Goal: Task Accomplishment & Management: Complete application form

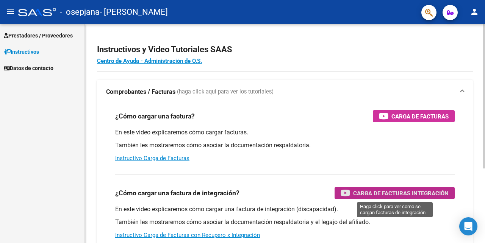
click at [363, 194] on span "Carga de Facturas Integración" at bounding box center [401, 193] width 96 height 9
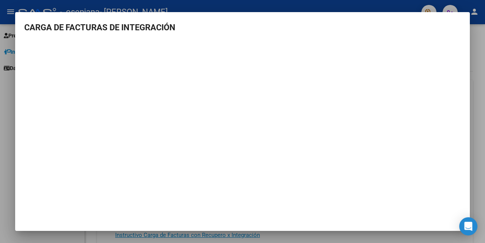
click at [477, 53] on div at bounding box center [242, 121] width 485 height 243
click at [477, 53] on div "Instructivos y Video Tutoriales SAAS Centro de Ayuda - Administración de O.S. C…" at bounding box center [285, 190] width 400 height 333
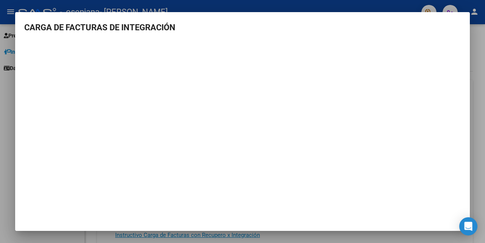
click at [477, 53] on div "Instructivos y Video Tutoriales SAAS Centro de Ayuda - Administración de O.S. C…" at bounding box center [285, 190] width 400 height 333
click at [477, 52] on div "Instructivos y Video Tutoriales SAAS Centro de Ayuda - Administración de O.S. C…" at bounding box center [285, 190] width 400 height 333
click at [267, 69] on body "menu - osepjana - [PERSON_NAME] person Prestadores / Proveedores Facturas - Lis…" at bounding box center [242, 121] width 485 height 243
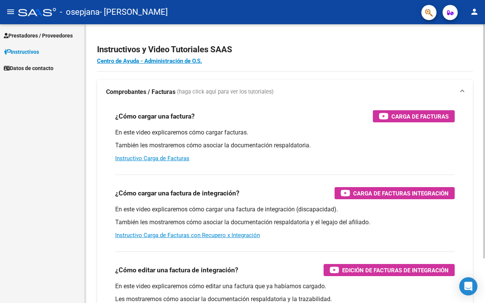
click at [333, 131] on p "En este video explicaremos cómo cargar facturas." at bounding box center [285, 133] width 340 height 8
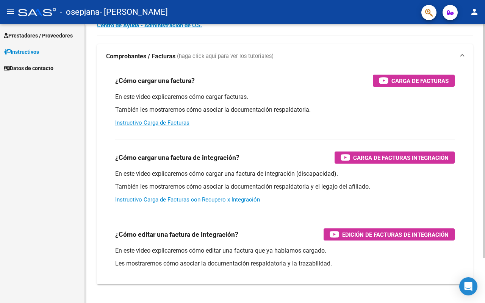
scroll to position [53, 0]
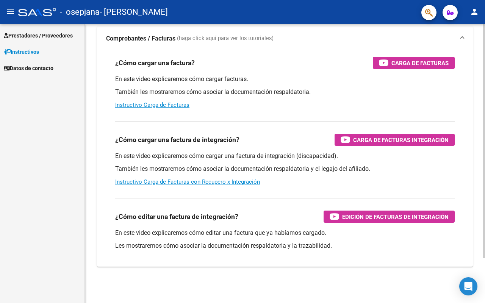
click at [485, 209] on div at bounding box center [485, 141] width 2 height 234
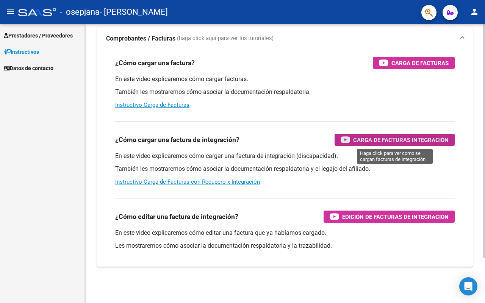
click at [366, 139] on span "Carga de Facturas Integración" at bounding box center [401, 139] width 96 height 9
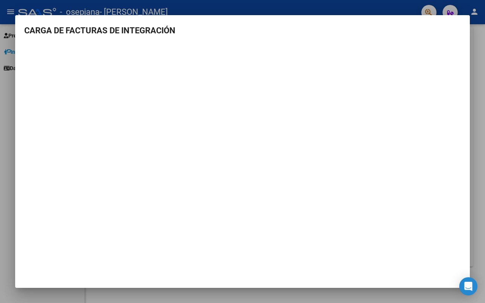
click at [478, 186] on div at bounding box center [242, 151] width 485 height 303
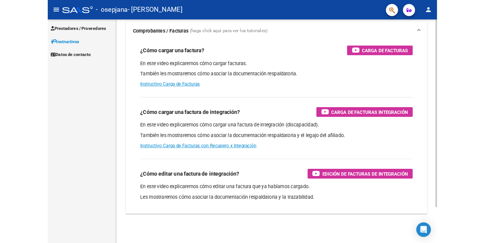
scroll to position [0, 0]
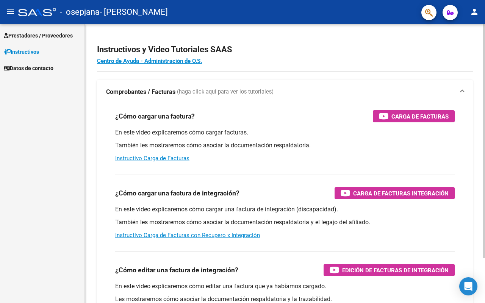
click at [463, 134] on div "Instructivos y Video Tutoriales SAAS Centro de Ayuda - Administración de O.S. C…" at bounding box center [286, 190] width 402 height 333
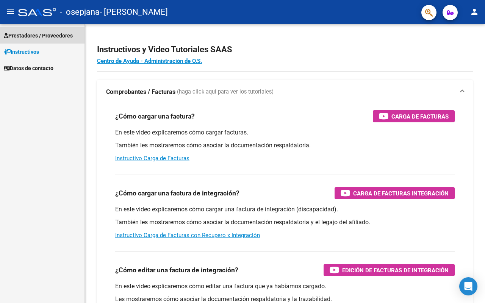
click at [41, 35] on span "Prestadores / Proveedores" at bounding box center [38, 35] width 69 height 8
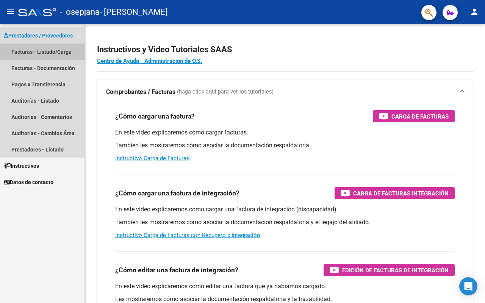
click at [45, 53] on link "Facturas - Listado/Carga" at bounding box center [42, 52] width 85 height 16
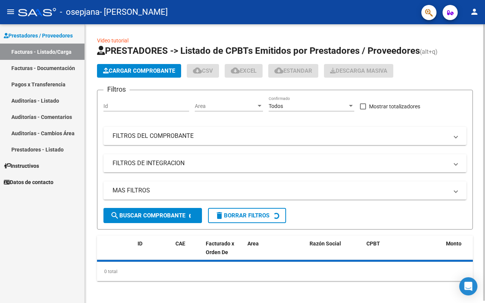
click at [132, 71] on span "Cargar Comprobante" at bounding box center [139, 71] width 72 height 7
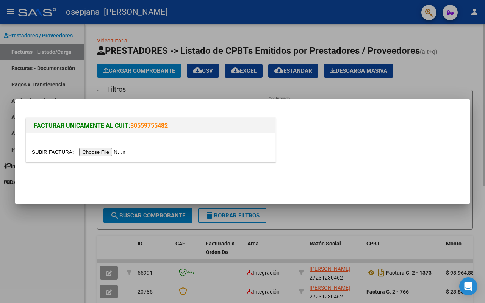
click at [132, 71] on div at bounding box center [242, 151] width 485 height 303
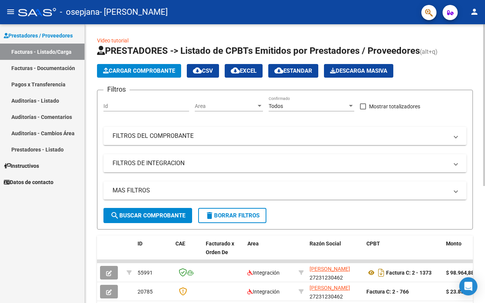
click at [132, 71] on span "Cargar Comprobante" at bounding box center [139, 71] width 72 height 7
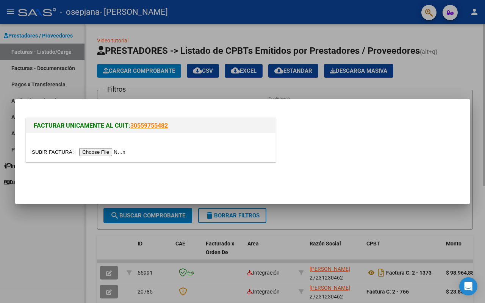
click at [110, 153] on input "file" at bounding box center [80, 152] width 96 height 8
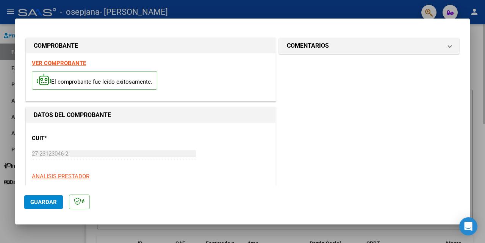
scroll to position [114, 0]
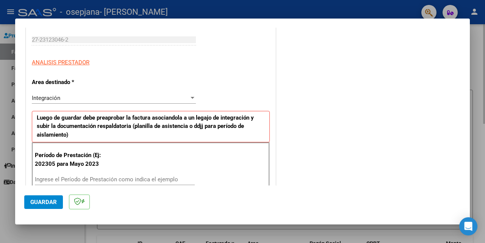
click at [74, 99] on div "Integración" at bounding box center [110, 98] width 157 height 7
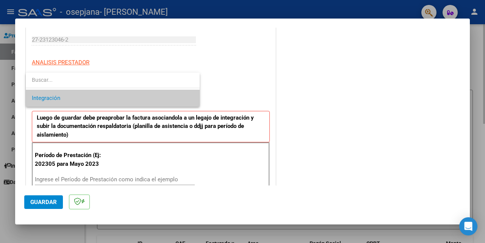
click at [74, 99] on span "Integración" at bounding box center [113, 98] width 162 height 17
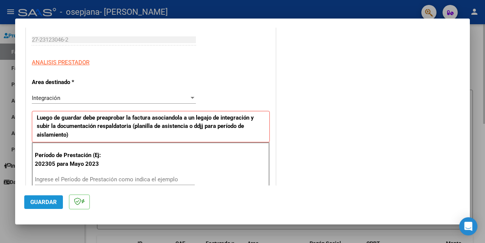
click at [39, 201] on span "Guardar" at bounding box center [43, 202] width 27 height 7
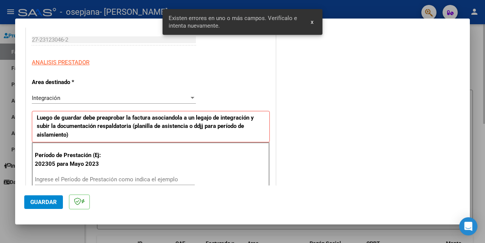
scroll to position [179, 0]
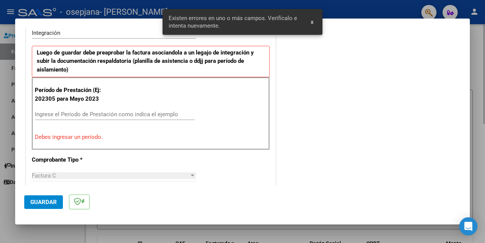
click at [91, 116] on input "Ingrese el Período de Prestación como indica el ejemplo" at bounding box center [115, 114] width 160 height 7
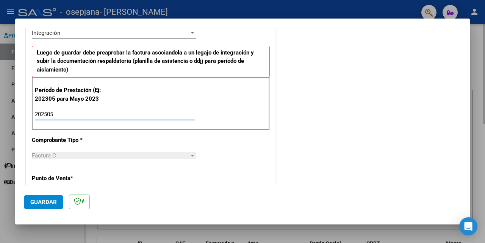
type input "202505"
click at [41, 204] on span "Guardar" at bounding box center [43, 202] width 27 height 7
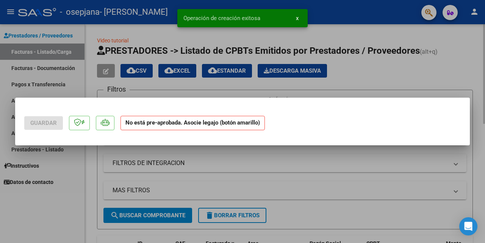
scroll to position [0, 0]
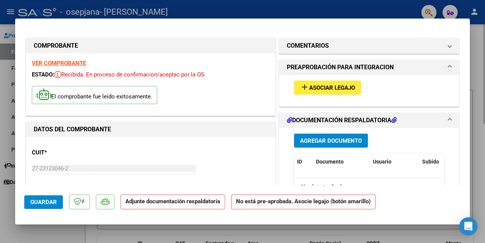
click at [314, 140] on span "Agregar Documento" at bounding box center [331, 141] width 62 height 7
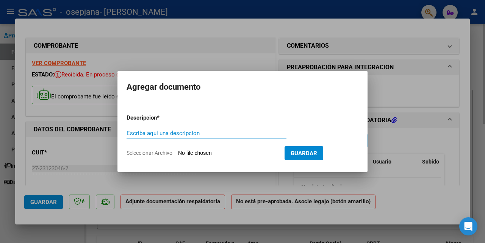
click at [189, 135] on input "Escriba aquí una descripcion" at bounding box center [207, 133] width 160 height 7
type input "planilla de asistencia"
click at [231, 153] on input "Seleccionar Archivo" at bounding box center [228, 153] width 100 height 7
type input "C:\fakepath\PLANILLA20250810.pdf"
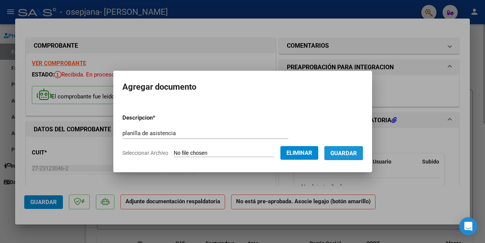
click at [350, 155] on span "Guardar" at bounding box center [344, 153] width 27 height 7
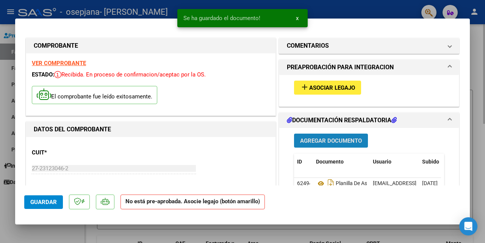
click at [330, 143] on span "Agregar Documento" at bounding box center [331, 141] width 62 height 7
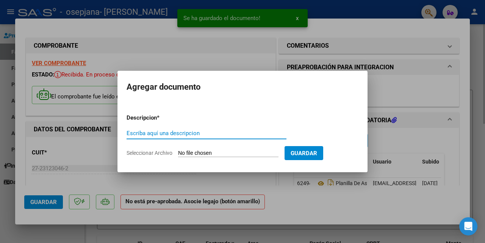
click at [195, 136] on input "Escriba aquí una descripcion" at bounding box center [207, 133] width 160 height 7
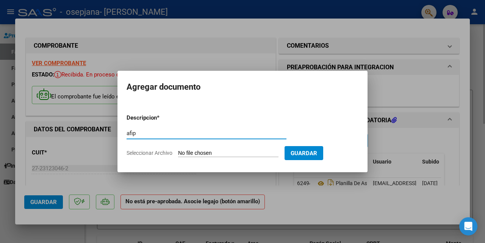
type input "afip"
click at [207, 151] on input "Seleccionar Archivo" at bounding box center [228, 153] width 100 height 7
type input "C:\fakepath\Constatación de Comprobantes _ AFIP.pdf"
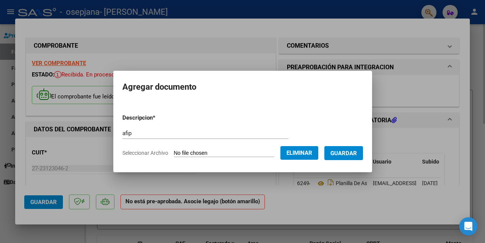
click at [342, 149] on button "Guardar" at bounding box center [344, 153] width 39 height 14
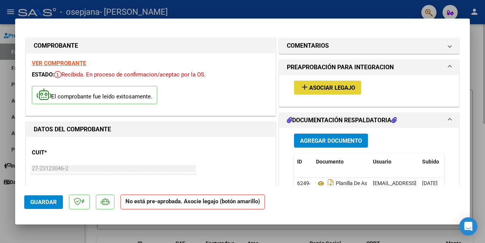
click at [326, 89] on span "Asociar Legajo" at bounding box center [332, 88] width 46 height 7
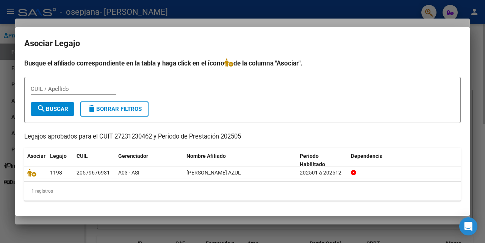
drag, startPoint x: 189, startPoint y: 172, endPoint x: 105, endPoint y: 142, distance: 89.0
click at [105, 142] on div "Busque el afiliado correspondiente en la tabla y haga click en el ícono de la c…" at bounding box center [242, 129] width 437 height 143
click at [156, 234] on div at bounding box center [242, 121] width 485 height 243
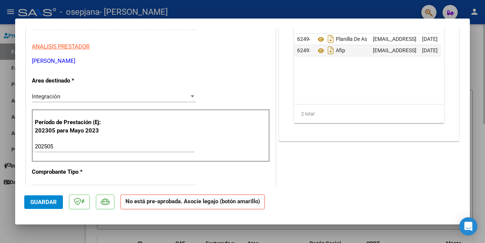
scroll to position [143, 0]
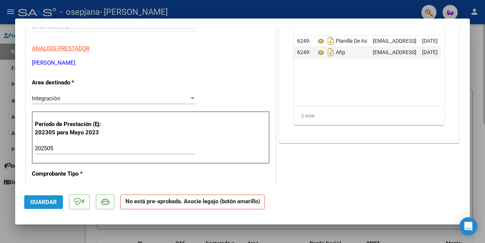
click at [35, 201] on span "Guardar" at bounding box center [43, 202] width 27 height 7
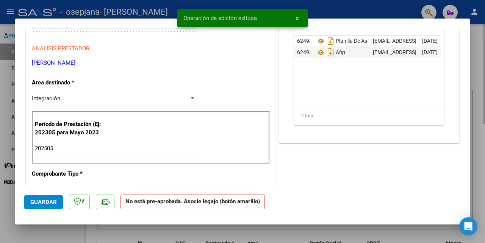
click at [150, 203] on strong "No está pre-aprobada. Asocie legajo (botón amarillo)" at bounding box center [193, 202] width 144 height 15
click at [42, 200] on span "Guardar" at bounding box center [43, 202] width 27 height 7
click at [297, 19] on span "x" at bounding box center [297, 18] width 3 height 7
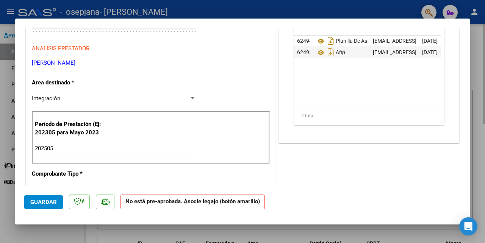
scroll to position [22, 0]
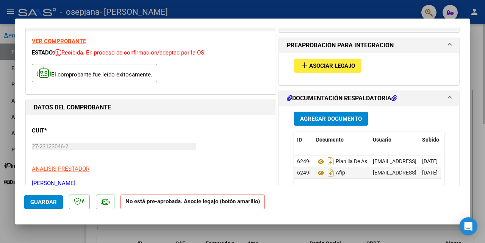
click at [484, 66] on div at bounding box center [242, 121] width 485 height 243
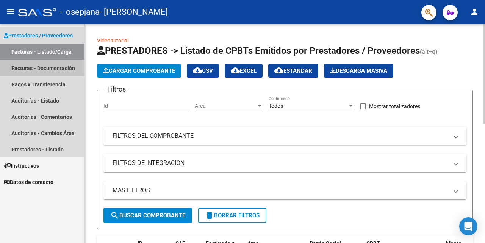
click at [42, 68] on link "Facturas - Documentación" at bounding box center [42, 68] width 85 height 16
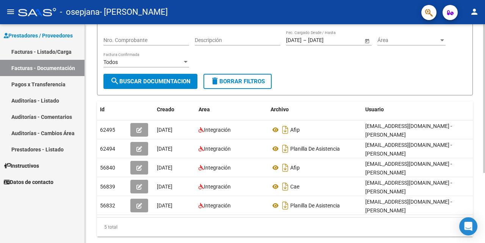
scroll to position [104, 0]
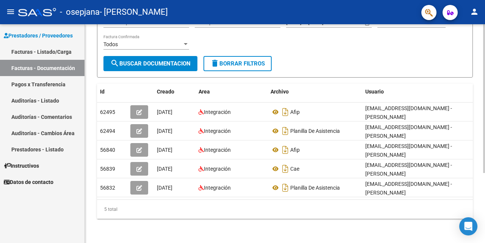
click at [485, 243] on html "menu - osepjana - [PERSON_NAME] person Prestadores / Proveedores Facturas - Lis…" at bounding box center [242, 121] width 485 height 243
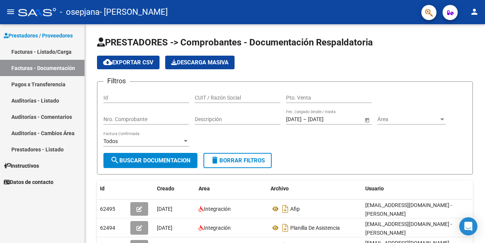
click at [483, 104] on div "PRESTADORES -> Comprobantes - Documentación Respaldatoria cloud_download Export…" at bounding box center [286, 182] width 402 height 316
click at [45, 51] on link "Facturas - Listado/Carga" at bounding box center [42, 52] width 85 height 16
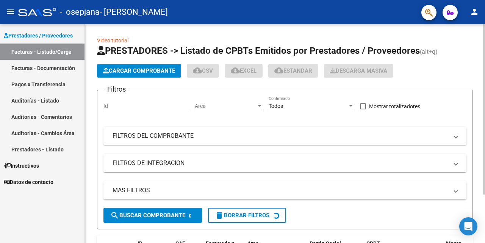
click at [136, 72] on span "Cargar Comprobante" at bounding box center [139, 71] width 72 height 7
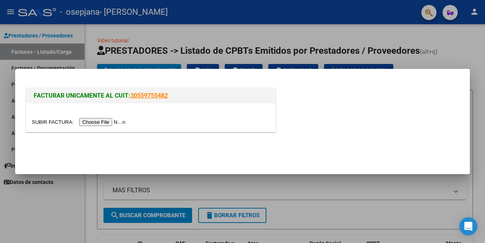
click at [117, 122] on input "file" at bounding box center [80, 122] width 96 height 8
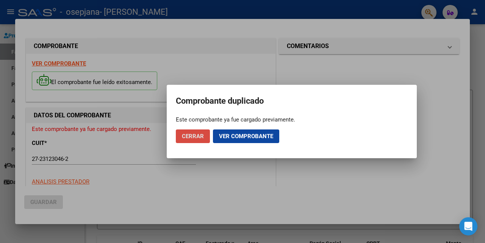
click at [197, 141] on button "Cerrar" at bounding box center [193, 137] width 34 height 14
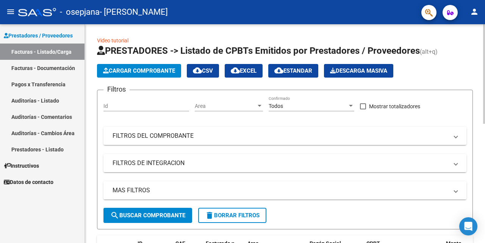
click at [458, 49] on h1 "PRESTADORES -> Listado de CPBTs Emitidos por Prestadores / Proveedores (alt+q)" at bounding box center [285, 51] width 376 height 13
click at [127, 73] on span "Cargar Comprobante" at bounding box center [139, 71] width 72 height 7
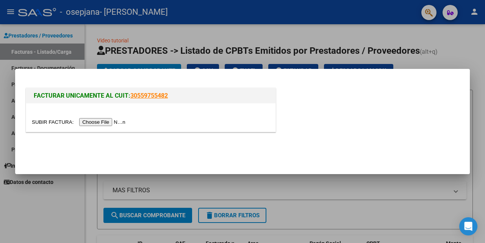
click at [111, 119] on input "file" at bounding box center [80, 122] width 96 height 8
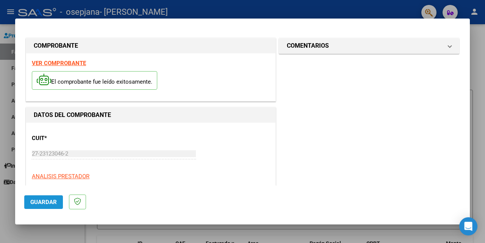
click at [44, 196] on button "Guardar" at bounding box center [43, 203] width 39 height 14
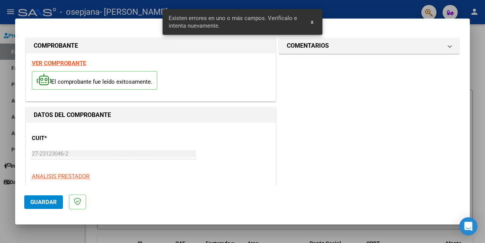
scroll to position [179, 0]
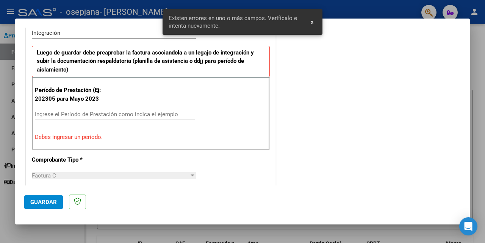
click at [82, 115] on input "Ingrese el Período de Prestación como indica el ejemplo" at bounding box center [115, 114] width 160 height 7
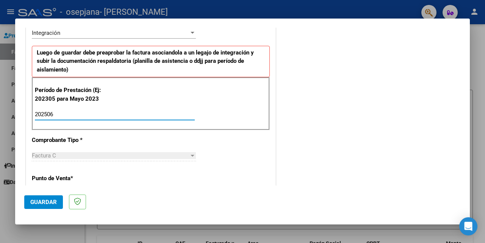
type input "202506"
click at [50, 203] on span "Guardar" at bounding box center [43, 202] width 27 height 7
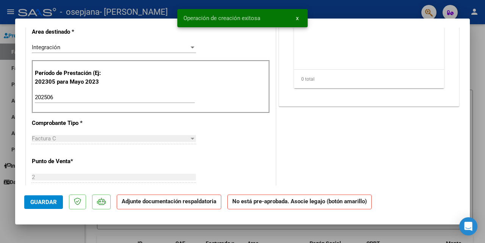
scroll to position [0, 0]
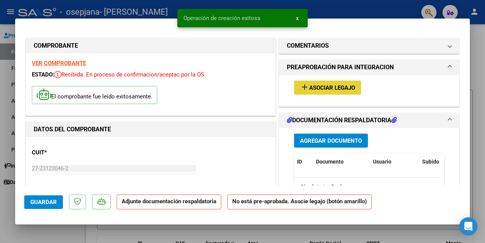
click at [329, 87] on span "Asociar Legajo" at bounding box center [332, 88] width 46 height 7
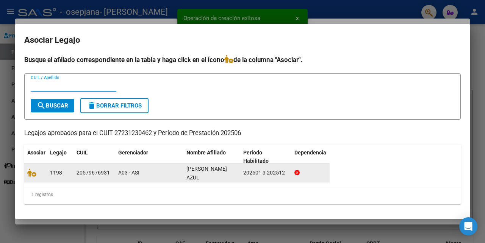
click at [297, 19] on div at bounding box center [242, 121] width 485 height 243
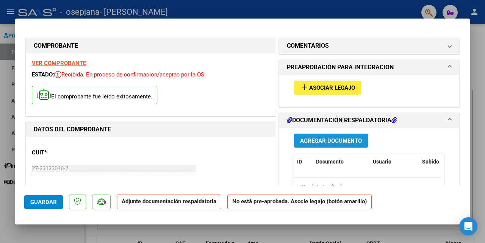
click at [333, 139] on span "Agregar Documento" at bounding box center [331, 141] width 62 height 7
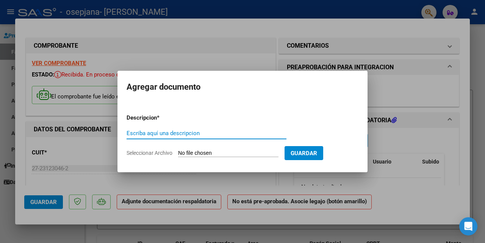
click at [190, 133] on input "Escriba aquí una descripcion" at bounding box center [207, 133] width 160 height 7
click at [190, 135] on input "Escriba aquí una descripcion" at bounding box center [207, 133] width 160 height 7
type input "planilla de asistencia"
click at [221, 153] on input "Seleccionar Archivo" at bounding box center [228, 153] width 100 height 7
type input "C:\fakepath\PLANILLA20250810.pdf"
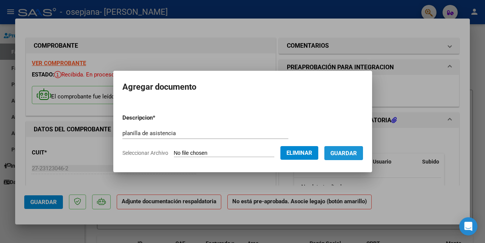
click at [352, 154] on span "Guardar" at bounding box center [344, 153] width 27 height 7
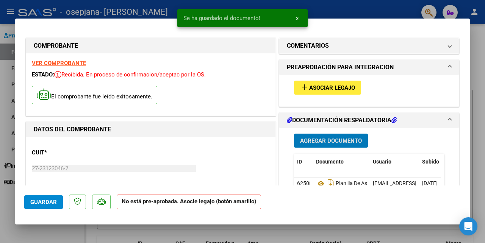
click at [307, 144] on span "Agregar Documento" at bounding box center [331, 141] width 62 height 7
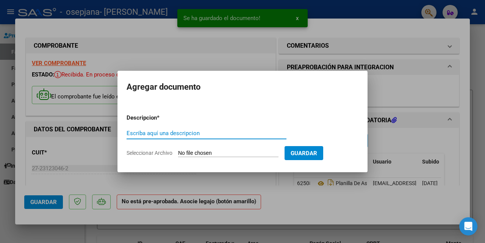
click at [194, 133] on input "Escriba aquí una descripcion" at bounding box center [207, 133] width 160 height 7
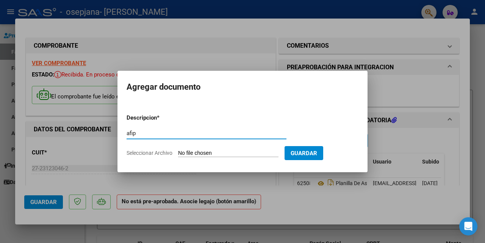
type input "afip"
click at [201, 152] on input "Seleccionar Archivo" at bounding box center [228, 153] width 100 height 7
type input "C:\fakepath\Constatación de Comprobantes _ AFIP.pdf"
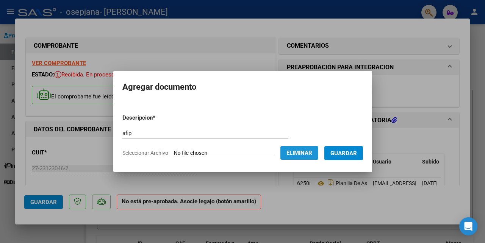
click at [301, 152] on span "Eliminar" at bounding box center [300, 153] width 26 height 7
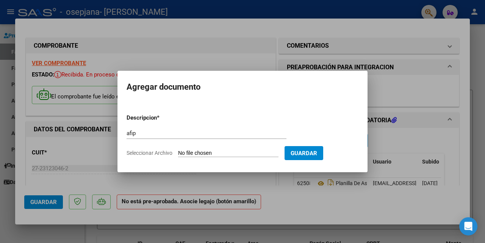
click at [215, 154] on input "Seleccionar Archivo" at bounding box center [228, 153] width 100 height 7
type input "C:\fakepath\Constatación de Comprobantes _ AFIP.pdf"
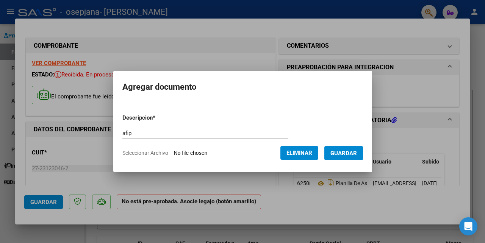
click at [344, 151] on span "Guardar" at bounding box center [344, 153] width 27 height 7
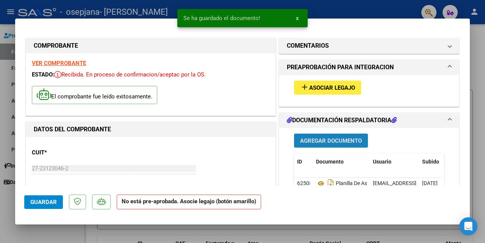
click at [316, 137] on span "Agregar Documento" at bounding box center [331, 140] width 62 height 7
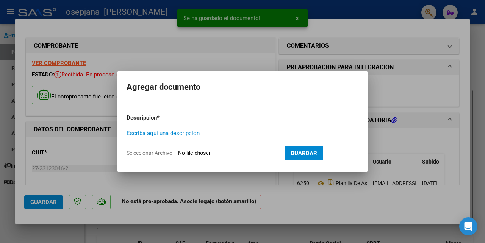
click at [179, 134] on input "Escriba aquí una descripcion" at bounding box center [207, 133] width 160 height 7
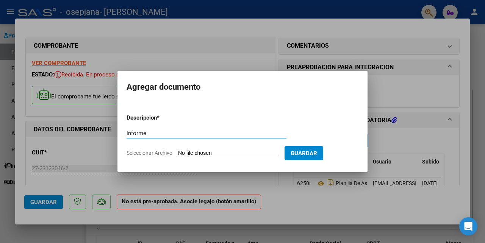
type input "informe"
click at [202, 152] on input "Seleccionar Archivo" at bounding box center [228, 153] width 100 height 7
type input "C:\fakepath\[PERSON_NAME] informe.pdf"
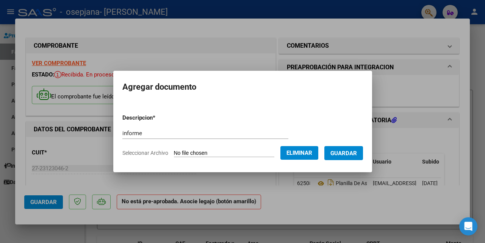
click at [346, 152] on span "Guardar" at bounding box center [344, 153] width 27 height 7
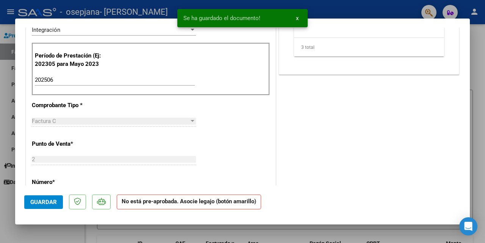
scroll to position [240, 0]
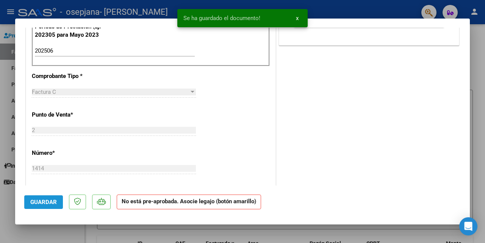
click at [49, 206] on button "Guardar" at bounding box center [43, 203] width 39 height 14
click at [49, 204] on span "Guardar" at bounding box center [43, 202] width 27 height 7
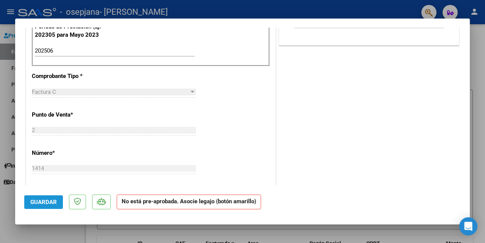
click at [51, 199] on span "Guardar" at bounding box center [43, 202] width 27 height 7
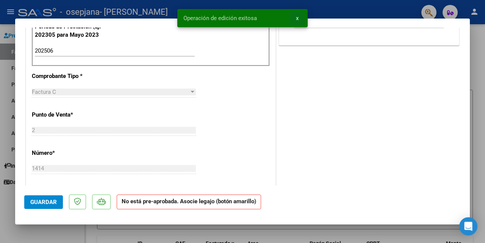
click at [298, 19] on span "x" at bounding box center [297, 18] width 3 height 7
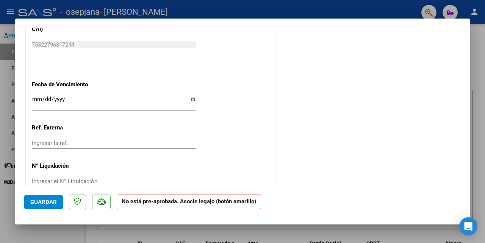
scroll to position [500, 0]
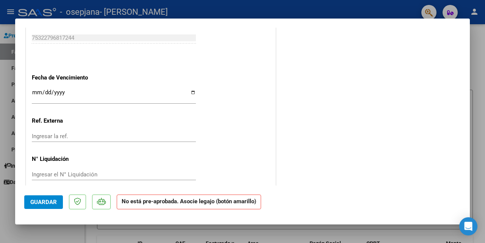
click at [42, 203] on span "Guardar" at bounding box center [43, 202] width 27 height 7
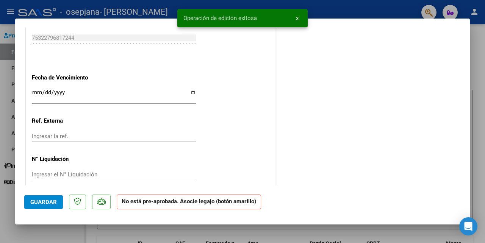
click at [60, 89] on input "Ingresar la fecha" at bounding box center [114, 95] width 164 height 12
click at [170, 131] on div "Ingresar la ref." at bounding box center [114, 136] width 164 height 11
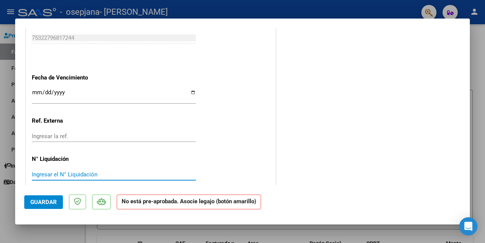
click at [64, 171] on input "Ingresar el N° Liquidación" at bounding box center [114, 174] width 164 height 7
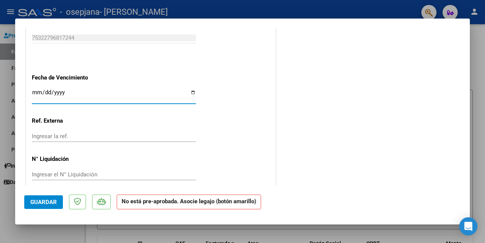
click at [188, 89] on input "Ingresar la fecha" at bounding box center [114, 95] width 164 height 12
click at [189, 89] on input "Ingresar la fecha" at bounding box center [114, 95] width 164 height 12
type input "[DATE]"
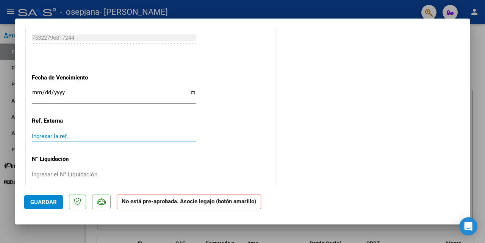
click at [62, 133] on input "Ingresar la ref." at bounding box center [114, 136] width 164 height 7
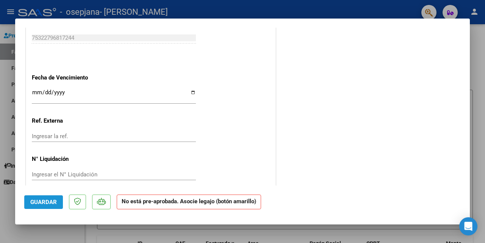
click at [36, 204] on span "Guardar" at bounding box center [43, 202] width 27 height 7
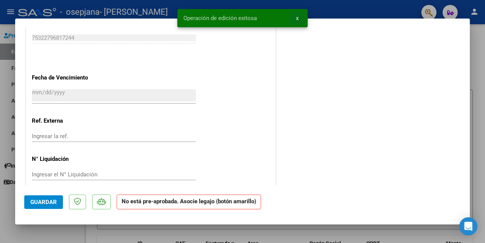
click at [296, 20] on span "x" at bounding box center [297, 18] width 3 height 7
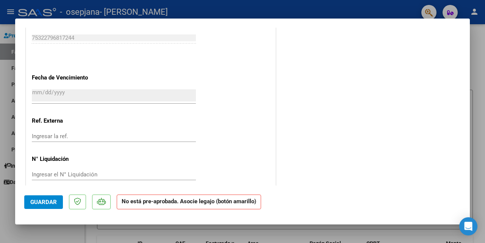
click at [475, 98] on div at bounding box center [242, 121] width 485 height 243
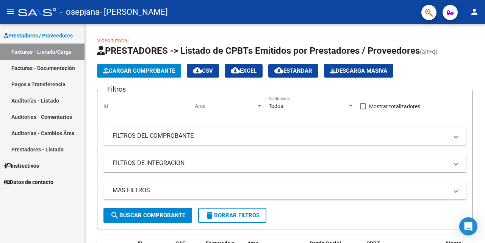
click at [51, 69] on link "Facturas - Documentación" at bounding box center [42, 68] width 85 height 16
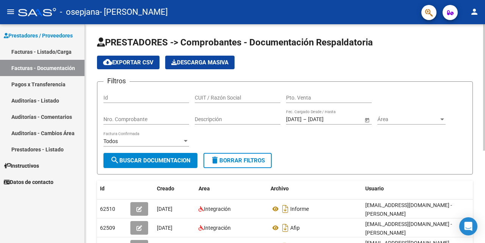
click at [485, 51] on div at bounding box center [485, 87] width 2 height 127
click at [318, 74] on app-list-header "PRESTADORES -> Comprobantes - Documentación Respaldatoria cloud_download Export…" at bounding box center [285, 105] width 376 height 138
